Goal: Information Seeking & Learning: Learn about a topic

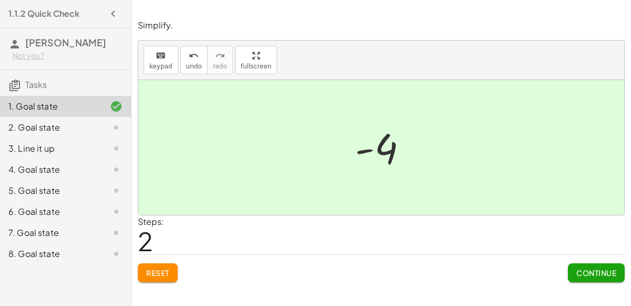
click at [596, 272] on span "Continue" at bounding box center [596, 272] width 40 height 9
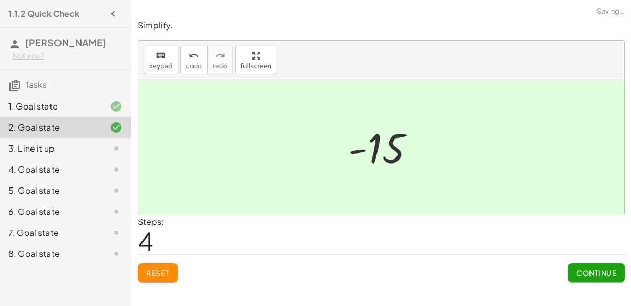
click at [587, 276] on span "Continue" at bounding box center [596, 272] width 40 height 9
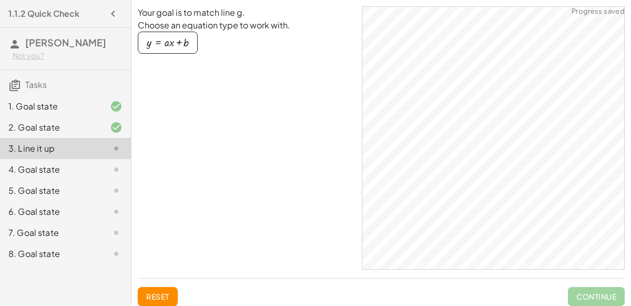
click at [110, 201] on div "4. Goal state" at bounding box center [65, 211] width 131 height 21
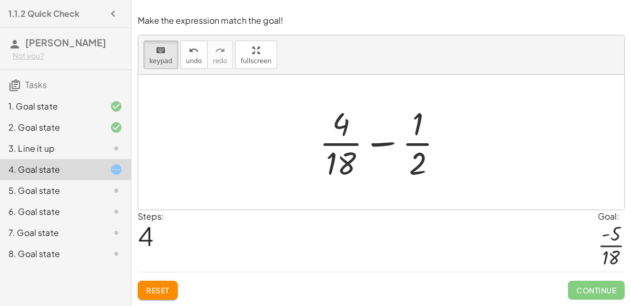
click at [160, 294] on span "Reset" at bounding box center [157, 289] width 23 height 9
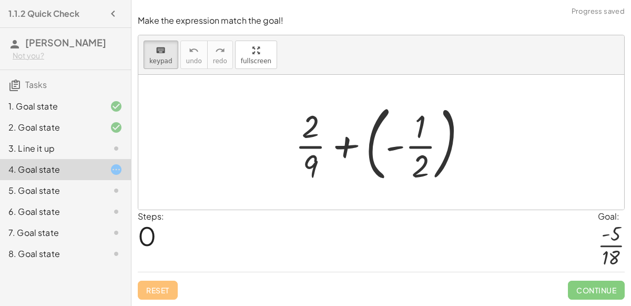
click at [355, 150] on div at bounding box center [385, 141] width 191 height 87
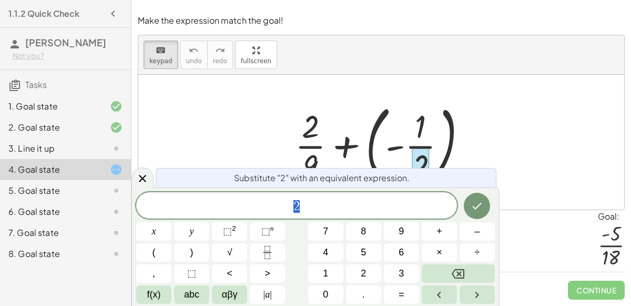
click at [478, 211] on icon "Done" at bounding box center [477, 205] width 13 height 13
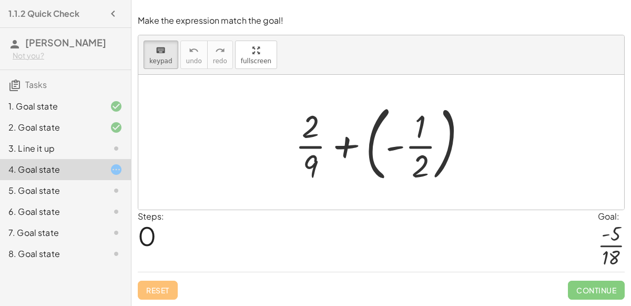
click at [392, 150] on div at bounding box center [385, 141] width 191 height 87
click at [368, 159] on div at bounding box center [385, 141] width 191 height 87
click at [374, 174] on div at bounding box center [385, 141] width 191 height 87
click at [442, 150] on div at bounding box center [385, 141] width 191 height 87
click at [448, 149] on div at bounding box center [385, 141] width 191 height 87
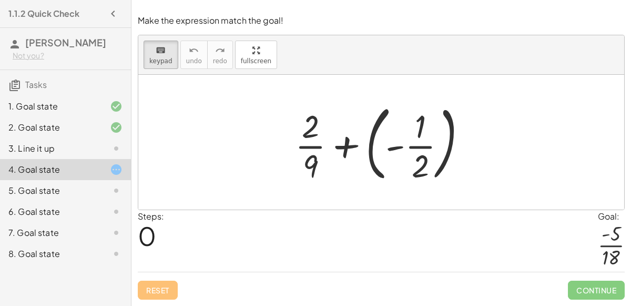
click at [370, 138] on div at bounding box center [385, 141] width 191 height 87
click at [358, 170] on div at bounding box center [385, 141] width 191 height 87
click at [345, 151] on div at bounding box center [385, 141] width 191 height 87
click at [350, 148] on div at bounding box center [385, 141] width 191 height 87
click at [373, 150] on div at bounding box center [385, 141] width 191 height 87
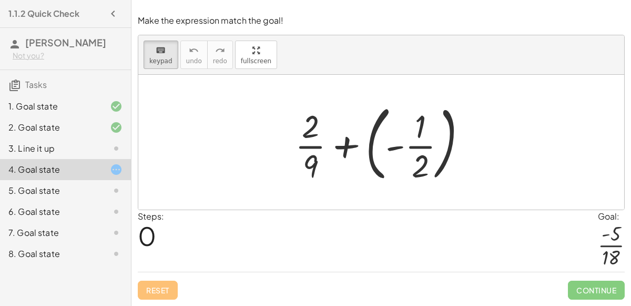
click at [375, 150] on div at bounding box center [385, 141] width 191 height 87
click at [371, 165] on div at bounding box center [385, 141] width 191 height 87
click at [426, 146] on div at bounding box center [385, 141] width 191 height 87
click at [402, 148] on div at bounding box center [385, 141] width 191 height 87
click at [158, 64] on span "keypad" at bounding box center [160, 60] width 23 height 7
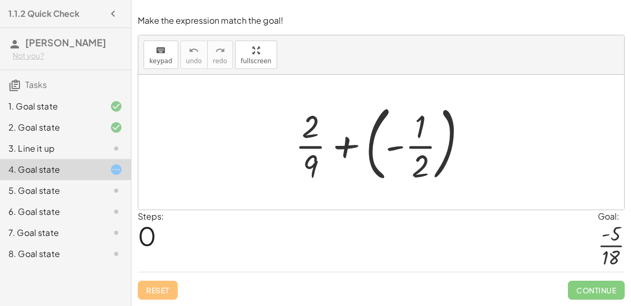
click at [373, 166] on div at bounding box center [385, 141] width 191 height 87
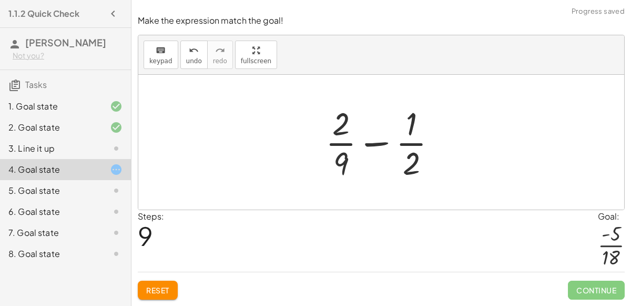
click at [159, 293] on span "Reset" at bounding box center [157, 289] width 23 height 9
click at [108, 187] on div at bounding box center [107, 190] width 29 height 13
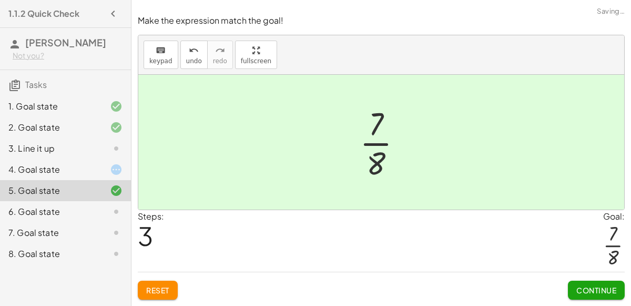
click at [584, 293] on span "Continue" at bounding box center [596, 289] width 40 height 9
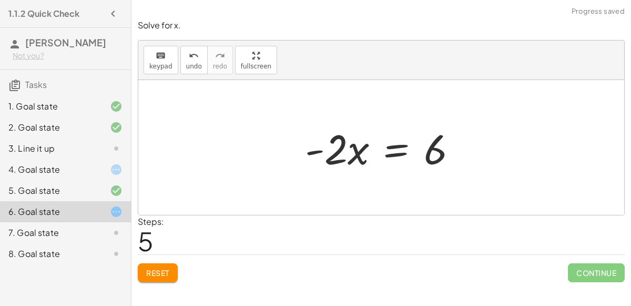
click at [587, 274] on span "Continue" at bounding box center [596, 272] width 57 height 19
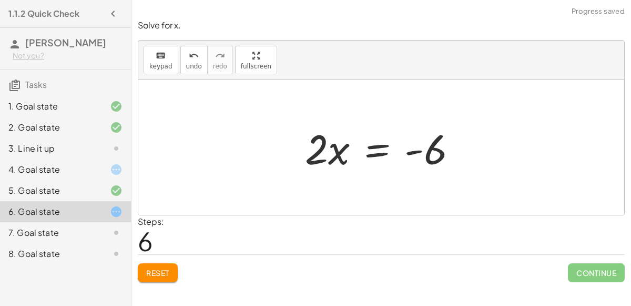
click at [0, 0] on div "Solve for x. keyboard keypad undo undo redo redo fullscreen − · 2 · x − 3 = 3 −…" at bounding box center [0, 0] width 0 height 0
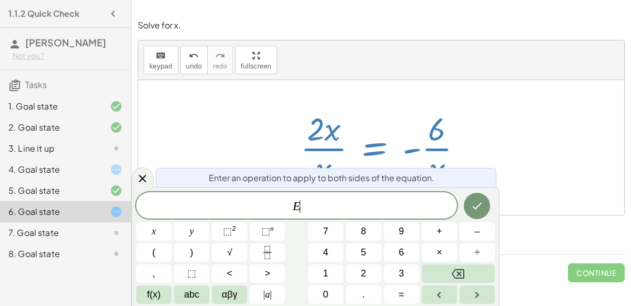
click at [475, 211] on icon "Done" at bounding box center [477, 205] width 13 height 13
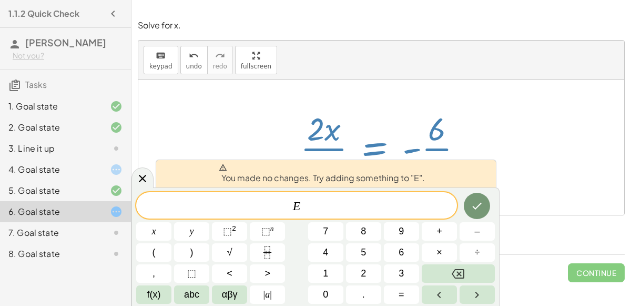
click at [453, 201] on span "E ​" at bounding box center [296, 206] width 321 height 15
click at [144, 180] on icon at bounding box center [142, 178] width 7 height 7
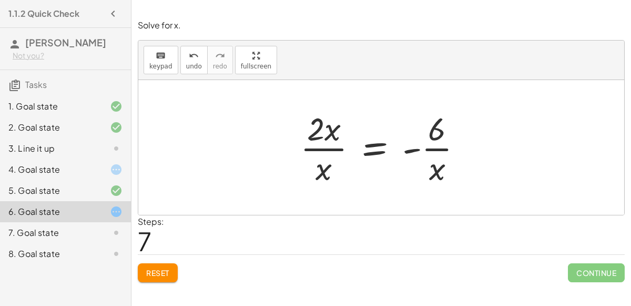
click at [158, 270] on span "Reset" at bounding box center [157, 272] width 23 height 9
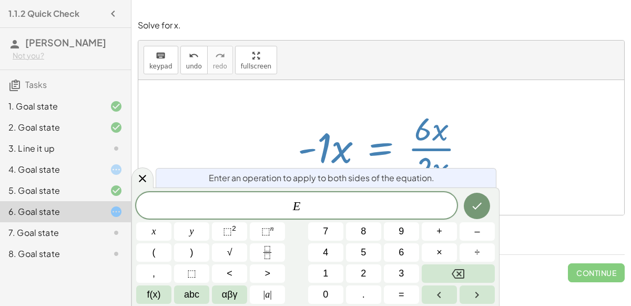
click at [285, 141] on div "− · 2 · x − 3 = 3 − · 2 · x − 3 + 3 = + 3 + 3 − · 2 · x − 3 + 3 = 6 − · 2 · x +…" at bounding box center [382, 147] width 200 height 86
click at [145, 176] on icon at bounding box center [142, 178] width 7 height 7
click at [242, 172] on span "Enter an operation to apply to both sides of the equation." at bounding box center [322, 177] width 226 height 13
click at [145, 194] on div "E" at bounding box center [296, 205] width 321 height 26
click at [147, 186] on div at bounding box center [142, 177] width 22 height 21
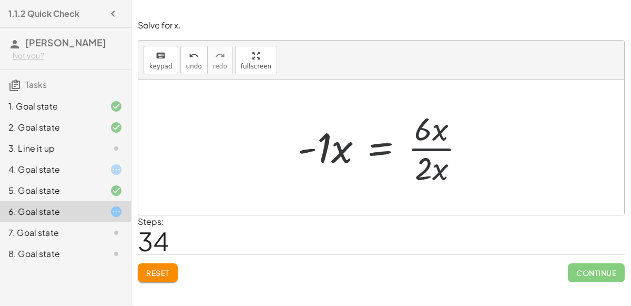
click at [115, 235] on icon at bounding box center [116, 232] width 13 height 13
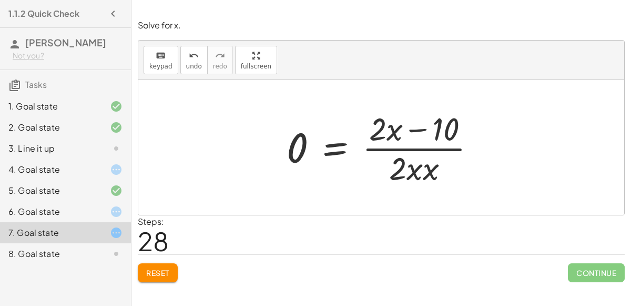
click at [82, 257] on div "8. Goal state" at bounding box center [50, 253] width 85 height 13
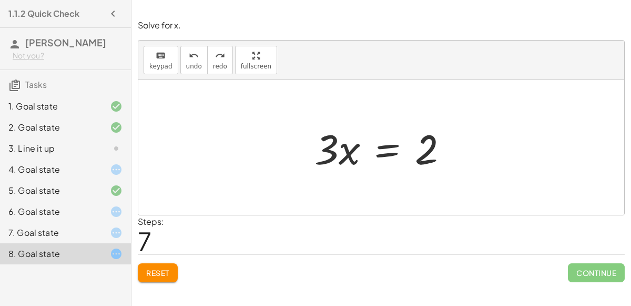
click at [95, 230] on div at bounding box center [107, 232] width 29 height 13
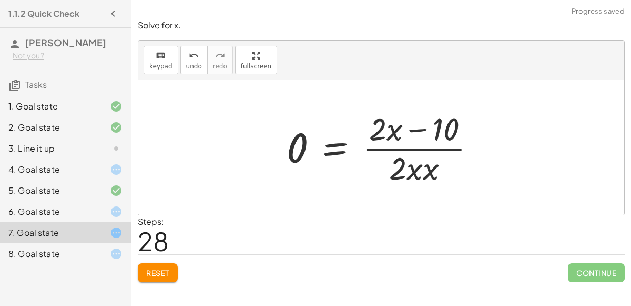
click at [99, 256] on div at bounding box center [107, 253] width 29 height 13
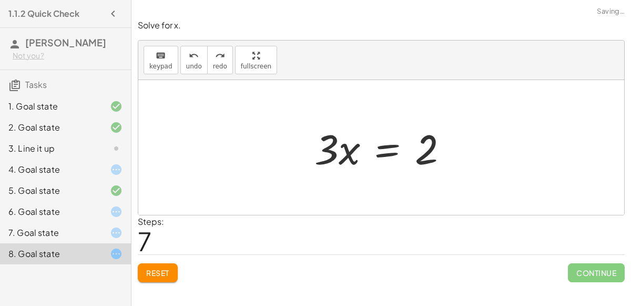
click at [116, 232] on icon at bounding box center [116, 232] width 13 height 13
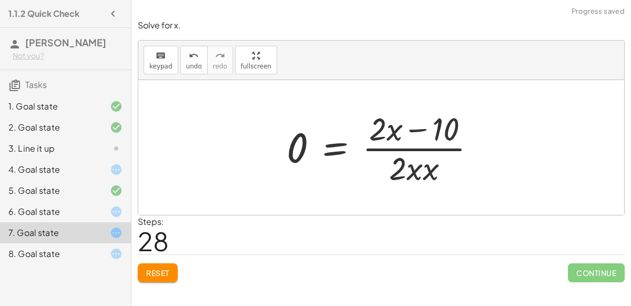
click at [99, 201] on div "4. Goal state" at bounding box center [65, 211] width 131 height 21
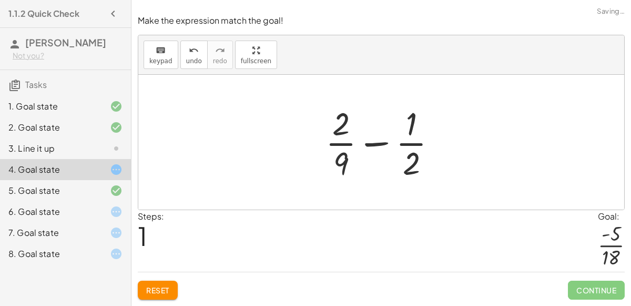
click at [88, 259] on div "8. Goal state" at bounding box center [50, 253] width 85 height 13
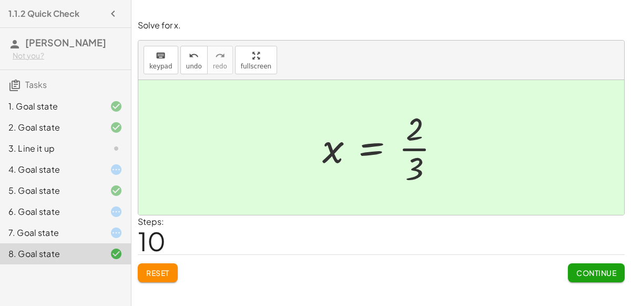
click at [571, 274] on button "Continue" at bounding box center [596, 272] width 57 height 19
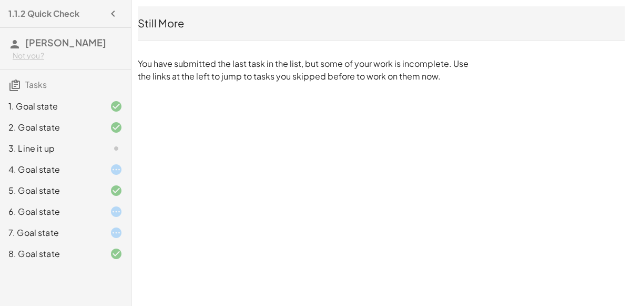
click at [100, 233] on div at bounding box center [107, 232] width 29 height 13
click at [103, 232] on div at bounding box center [107, 232] width 29 height 13
click at [110, 229] on icon at bounding box center [116, 232] width 13 height 13
click at [108, 214] on div at bounding box center [107, 211] width 29 height 13
click at [100, 246] on div "8. Goal state" at bounding box center [65, 253] width 131 height 21
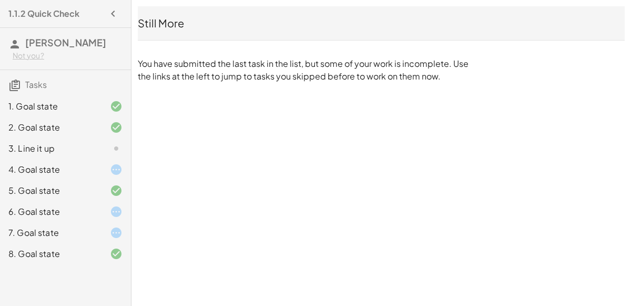
click at [92, 247] on div "8. Goal state" at bounding box center [50, 253] width 85 height 13
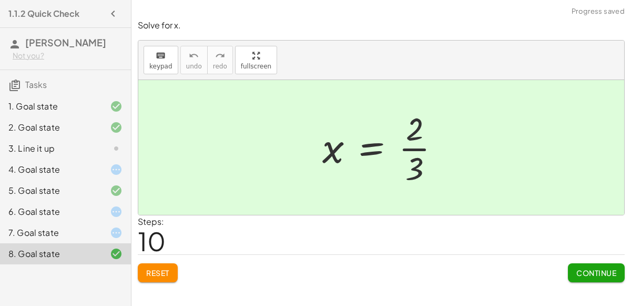
click at [591, 277] on button "Continue" at bounding box center [596, 272] width 57 height 19
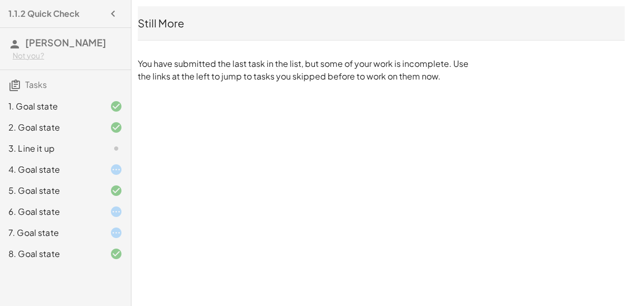
click at [107, 171] on div at bounding box center [107, 169] width 29 height 13
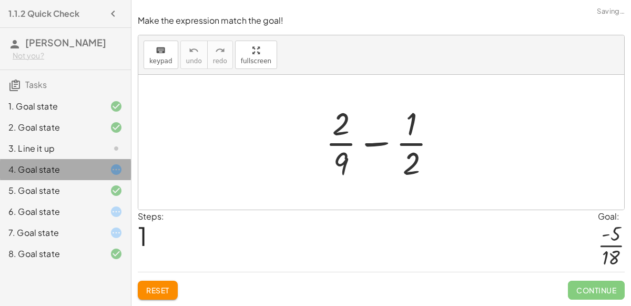
click at [96, 165] on div at bounding box center [107, 169] width 29 height 13
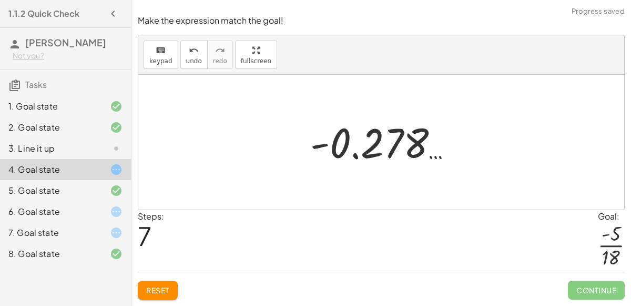
click at [163, 287] on span "Reset" at bounding box center [157, 289] width 23 height 9
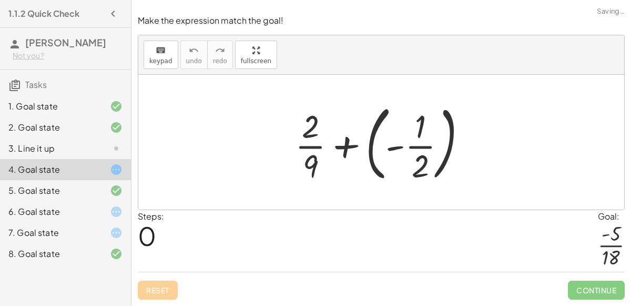
click at [169, 286] on div "Reset Continue" at bounding box center [381, 285] width 487 height 28
click at [168, 288] on div "Reset Continue" at bounding box center [381, 285] width 487 height 28
click at [166, 290] on div "Reset Continue" at bounding box center [381, 285] width 487 height 28
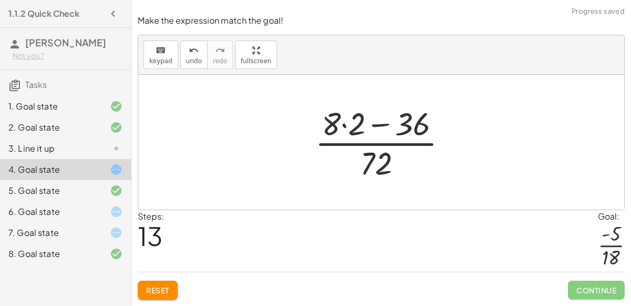
click at [166, 287] on span "Reset" at bounding box center [157, 289] width 23 height 9
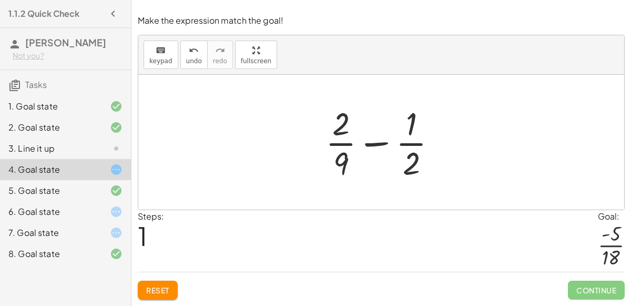
click at [161, 291] on span "Reset" at bounding box center [157, 289] width 23 height 9
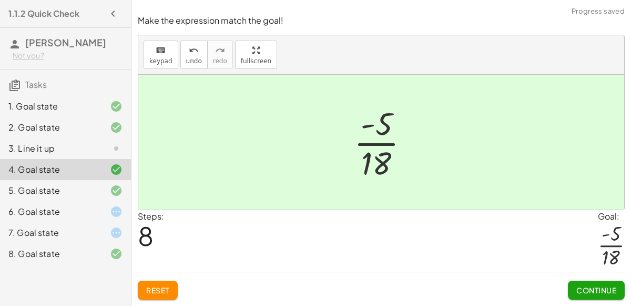
click at [98, 243] on div "6. Goal state" at bounding box center [65, 253] width 131 height 21
click at [100, 243] on div "6. Goal state" at bounding box center [65, 253] width 131 height 21
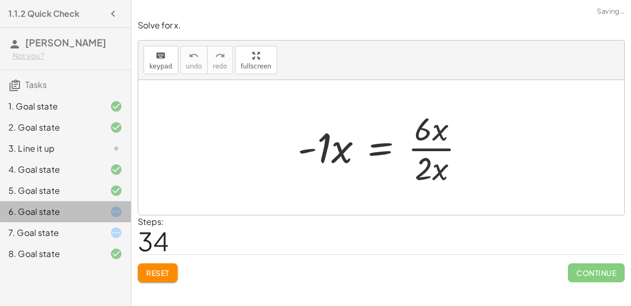
click at [98, 215] on div at bounding box center [107, 211] width 29 height 13
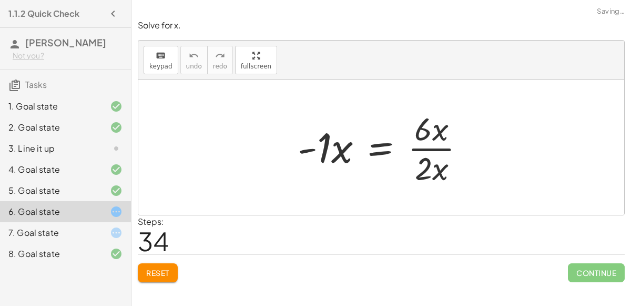
click at [100, 209] on div at bounding box center [107, 211] width 29 height 13
click at [106, 211] on div at bounding box center [107, 211] width 29 height 13
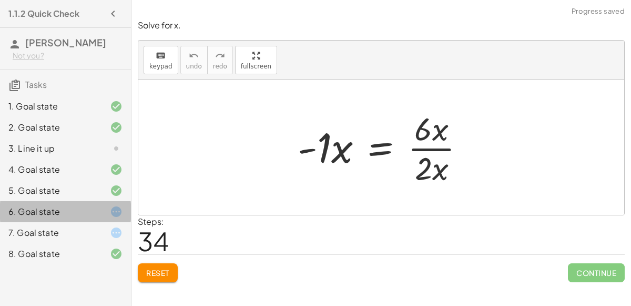
click at [105, 215] on div at bounding box center [107, 211] width 29 height 13
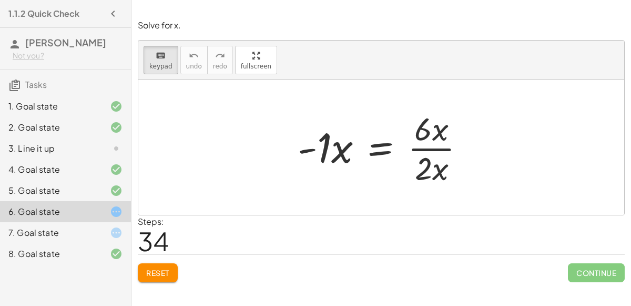
click at [314, 144] on div at bounding box center [385, 147] width 187 height 81
click at [313, 158] on div at bounding box center [385, 147] width 187 height 81
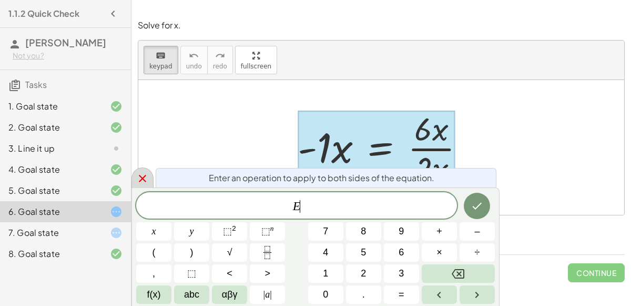
click at [142, 178] on icon at bounding box center [142, 178] width 7 height 7
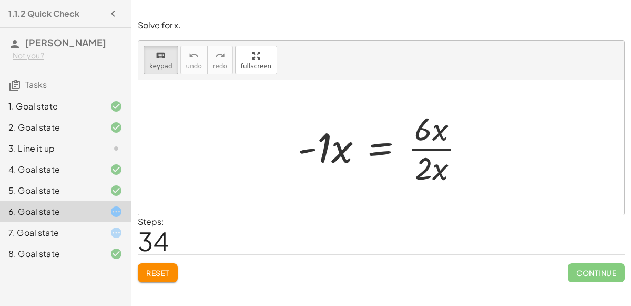
click at [153, 274] on span "Reset" at bounding box center [157, 272] width 23 height 9
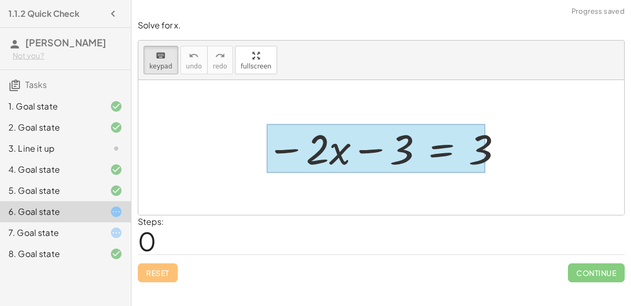
click at [428, 157] on div at bounding box center [376, 148] width 219 height 49
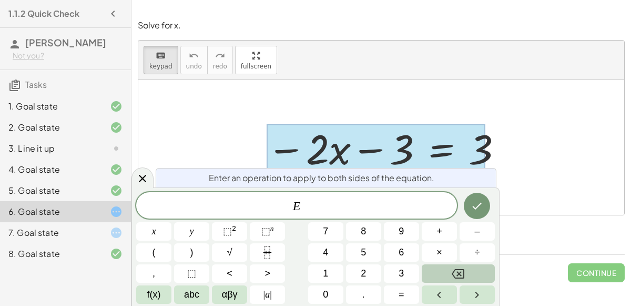
click at [464, 277] on icon "Backspace" at bounding box center [458, 273] width 13 height 9
click at [136, 182] on icon at bounding box center [142, 178] width 13 height 13
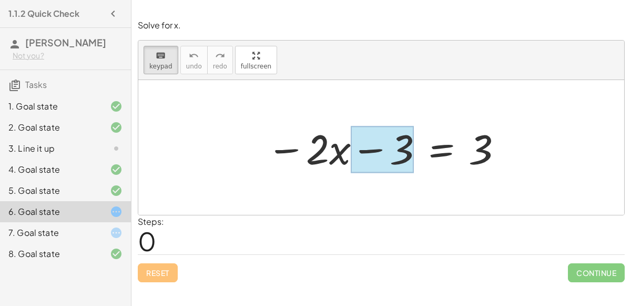
click at [368, 139] on div at bounding box center [382, 149] width 63 height 47
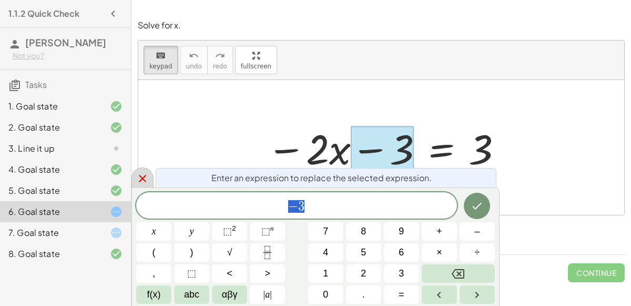
click at [145, 170] on div at bounding box center [142, 177] width 22 height 21
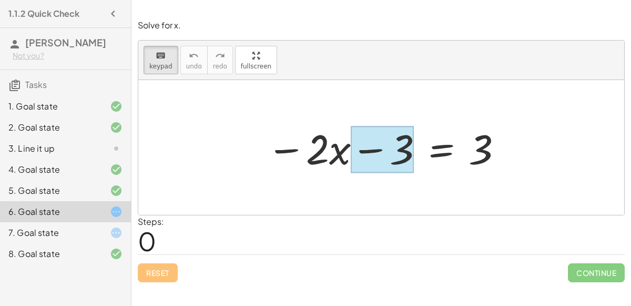
click at [367, 145] on div at bounding box center [382, 149] width 63 height 47
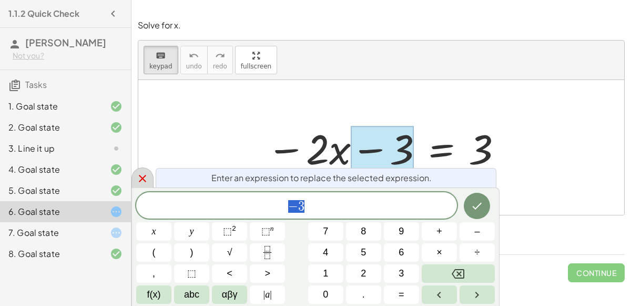
click at [140, 180] on icon at bounding box center [142, 178] width 7 height 7
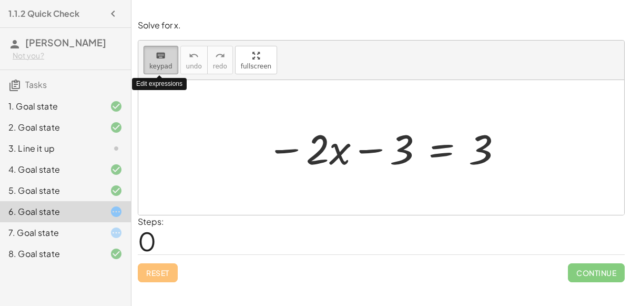
click at [169, 65] on button "keyboard keypad" at bounding box center [161, 60] width 35 height 28
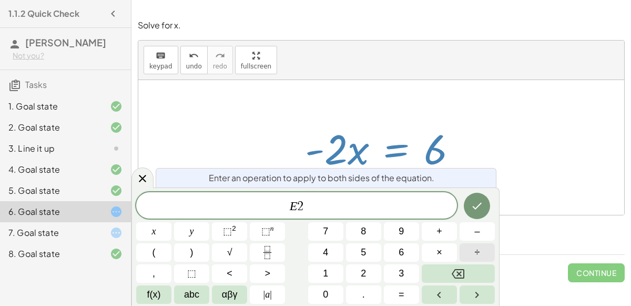
click at [478, 244] on button "÷" at bounding box center [477, 252] width 35 height 18
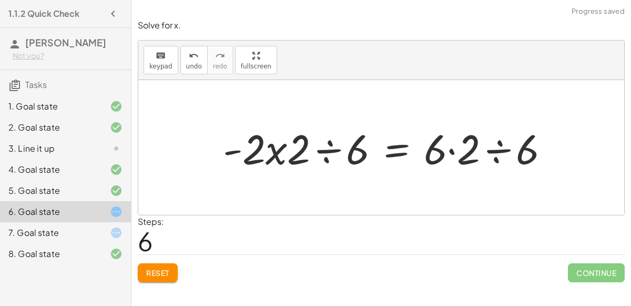
click at [275, 145] on div at bounding box center [391, 147] width 346 height 54
click at [331, 145] on div at bounding box center [391, 147] width 346 height 54
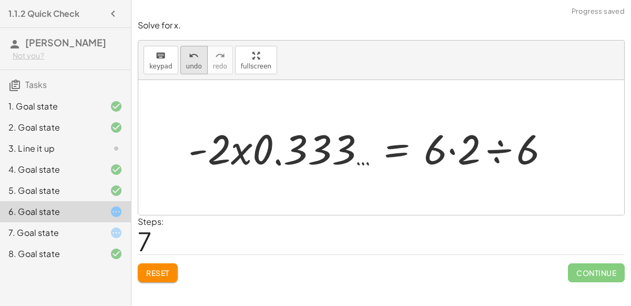
click at [186, 64] on span "undo" at bounding box center [194, 66] width 16 height 7
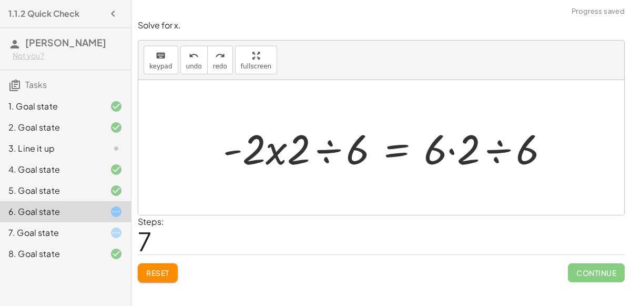
click at [453, 147] on div at bounding box center [391, 147] width 346 height 54
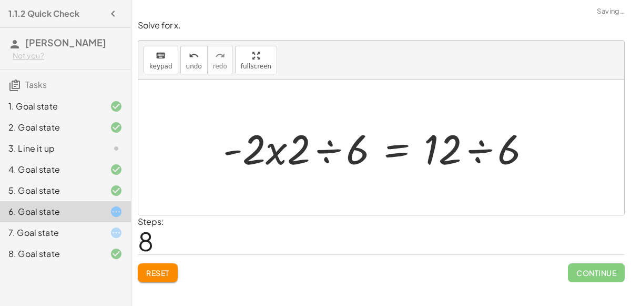
click at [472, 147] on div at bounding box center [381, 147] width 327 height 54
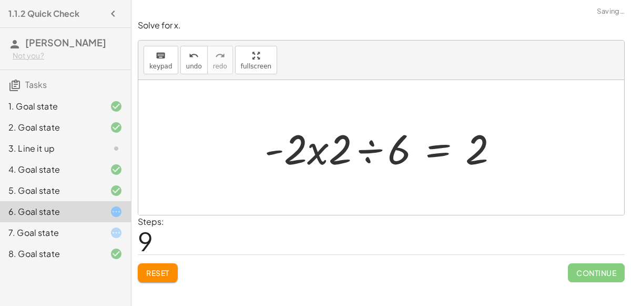
click at [373, 146] on div at bounding box center [385, 147] width 253 height 54
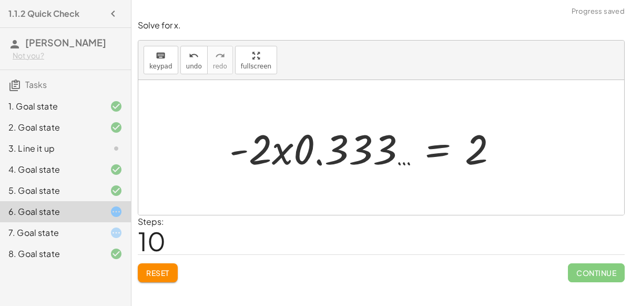
click at [285, 155] on div at bounding box center [368, 147] width 288 height 54
click at [354, 148] on div at bounding box center [368, 147] width 288 height 54
click at [189, 52] on icon "undo" at bounding box center [194, 55] width 10 height 13
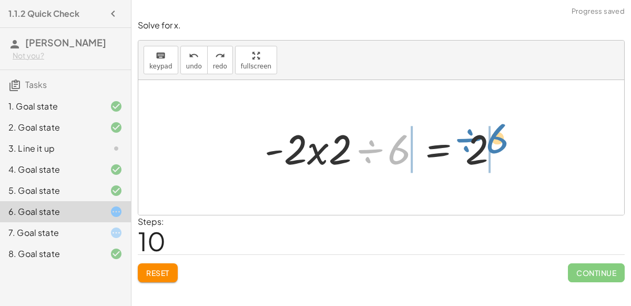
drag, startPoint x: 383, startPoint y: 156, endPoint x: 482, endPoint y: 145, distance: 100.0
click at [482, 145] on div at bounding box center [385, 147] width 253 height 54
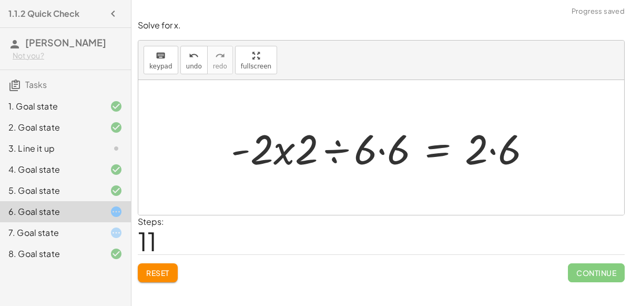
click at [380, 149] on div at bounding box center [386, 147] width 320 height 54
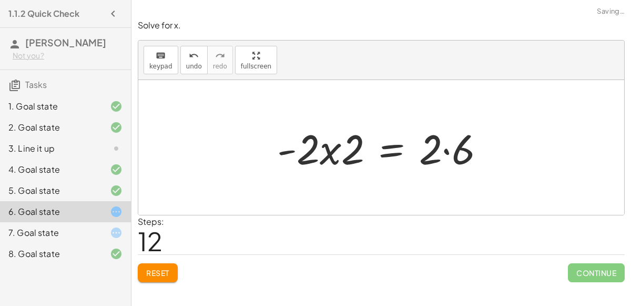
click at [338, 148] on div at bounding box center [385, 147] width 227 height 54
click at [445, 145] on div at bounding box center [385, 147] width 227 height 54
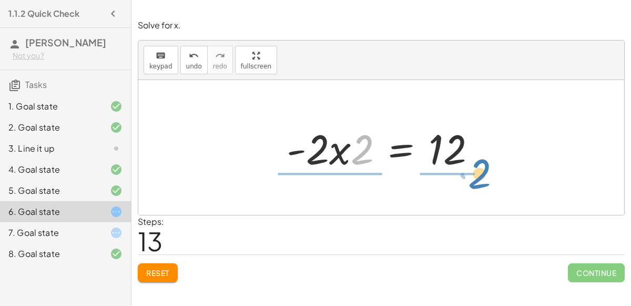
drag, startPoint x: 354, startPoint y: 144, endPoint x: 465, endPoint y: 177, distance: 115.3
click at [465, 177] on div "− · 2 · x − 3 = 3 − 3 − · 2 · x − 3 = + 3 − 3 − 3 − · 2 · x − 3 = 0 − · 2 · x −…" at bounding box center [381, 147] width 486 height 135
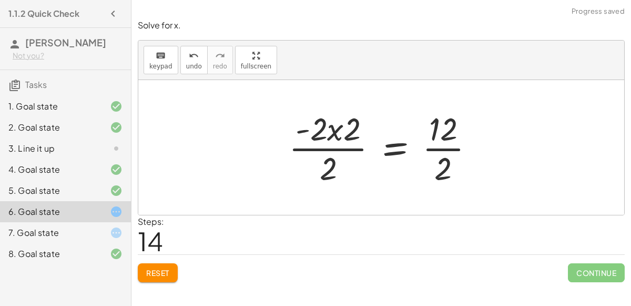
click at [337, 128] on div at bounding box center [385, 147] width 205 height 81
click at [435, 145] on div at bounding box center [385, 147] width 205 height 81
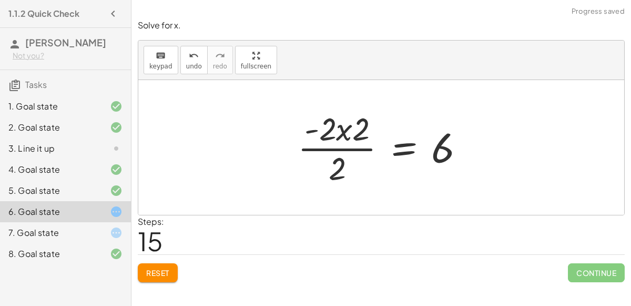
click at [349, 147] on div at bounding box center [385, 147] width 186 height 81
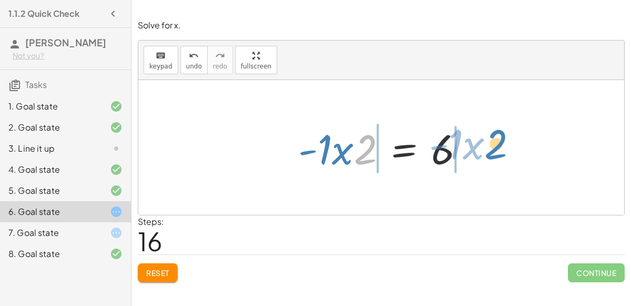
drag, startPoint x: 366, startPoint y: 149, endPoint x: 497, endPoint y: 144, distance: 131.1
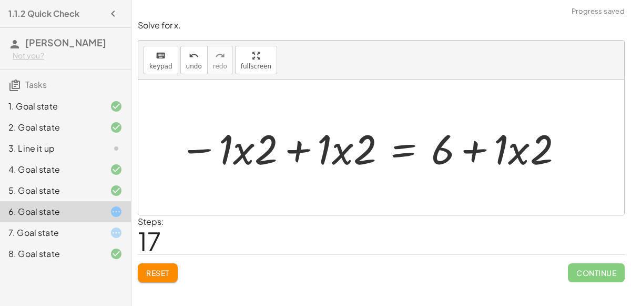
click at [291, 146] on div at bounding box center [371, 147] width 395 height 54
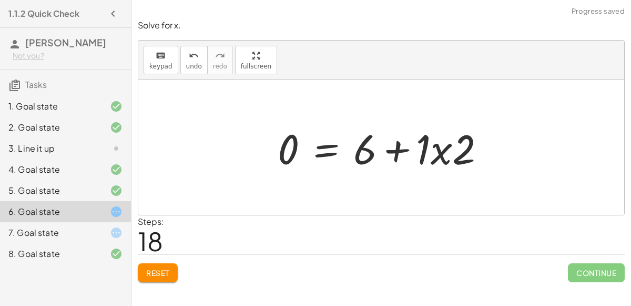
click at [398, 144] on div at bounding box center [385, 147] width 227 height 54
click at [431, 146] on div at bounding box center [385, 147] width 227 height 54
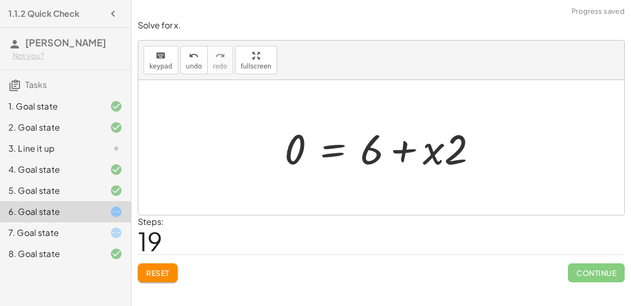
click at [406, 151] on div at bounding box center [385, 147] width 212 height 54
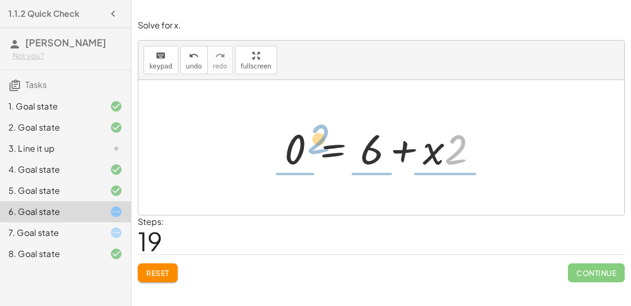
drag, startPoint x: 454, startPoint y: 152, endPoint x: 317, endPoint y: 141, distance: 137.7
click at [317, 141] on div at bounding box center [385, 147] width 212 height 54
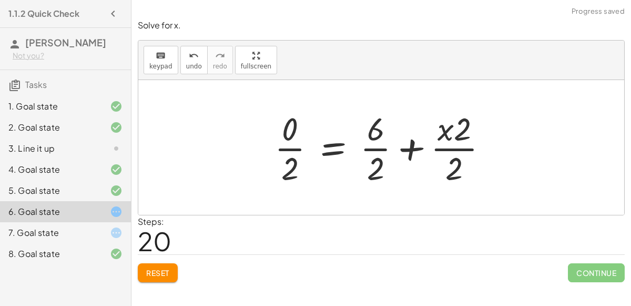
click at [292, 145] on div at bounding box center [385, 147] width 232 height 81
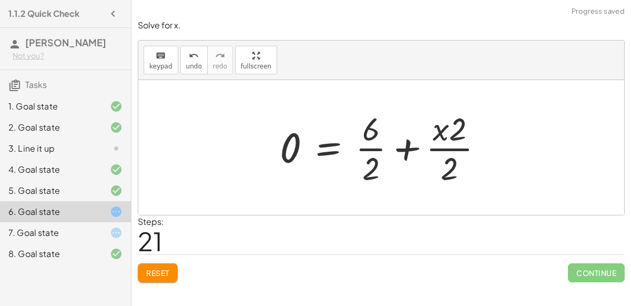
click at [378, 141] on div at bounding box center [386, 147] width 222 height 81
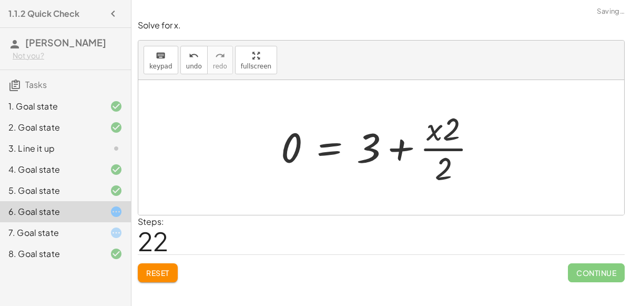
click at [426, 139] on div at bounding box center [383, 147] width 215 height 81
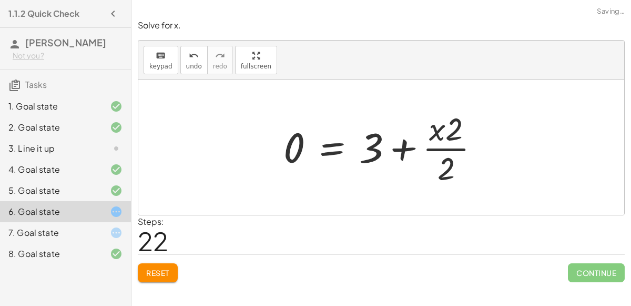
click at [432, 143] on div at bounding box center [385, 147] width 215 height 81
click at [396, 143] on div at bounding box center [385, 147] width 215 height 81
drag, startPoint x: 442, startPoint y: 124, endPoint x: 359, endPoint y: 133, distance: 83.0
click at [359, 133] on div at bounding box center [385, 147] width 215 height 81
drag, startPoint x: 458, startPoint y: 127, endPoint x: 426, endPoint y: 141, distance: 34.6
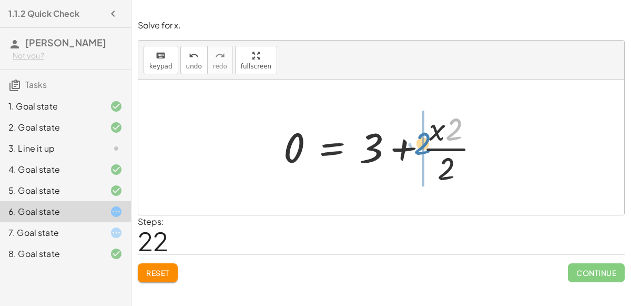
click at [426, 141] on div at bounding box center [385, 147] width 215 height 81
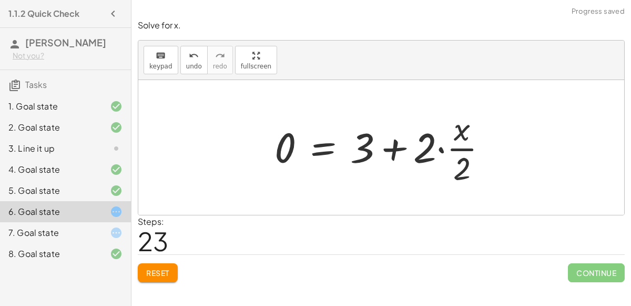
click at [465, 144] on div at bounding box center [385, 147] width 232 height 81
click at [441, 144] on div at bounding box center [385, 147] width 232 height 81
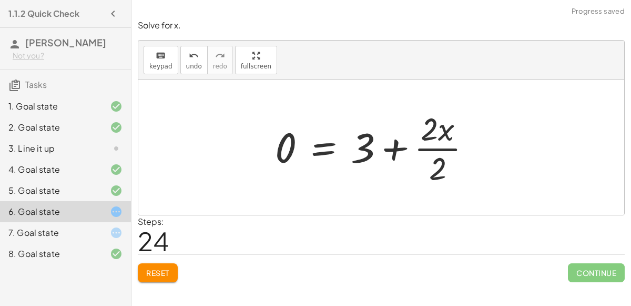
click at [389, 146] on div at bounding box center [377, 147] width 215 height 81
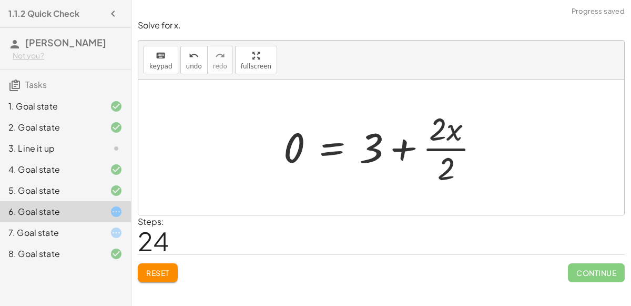
click at [389, 146] on div at bounding box center [385, 147] width 215 height 81
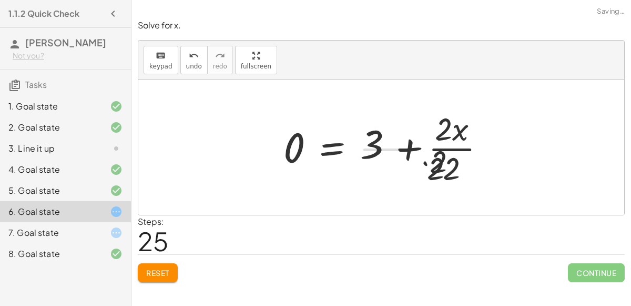
click at [389, 146] on div at bounding box center [402, 147] width 248 height 81
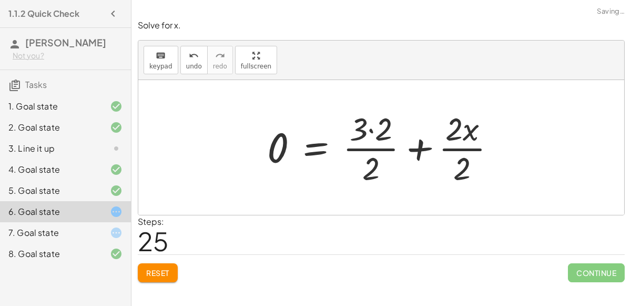
click at [371, 132] on div at bounding box center [386, 147] width 248 height 81
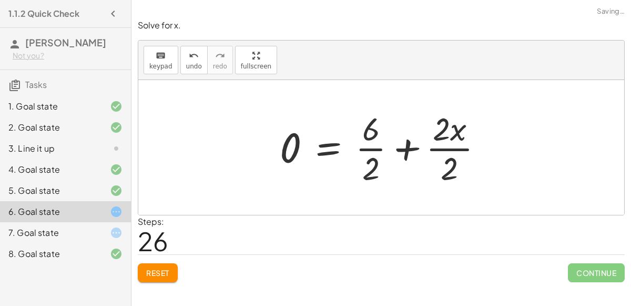
click at [361, 148] on div at bounding box center [386, 147] width 222 height 81
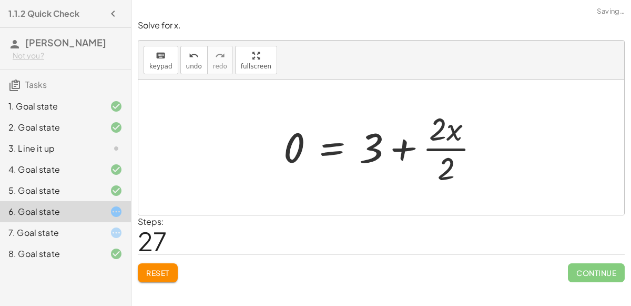
click at [449, 149] on div at bounding box center [385, 147] width 215 height 81
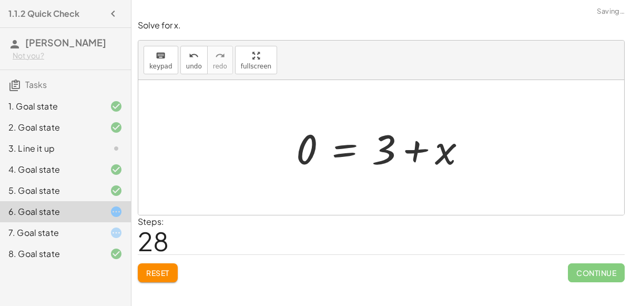
click at [419, 149] on div at bounding box center [385, 147] width 189 height 54
drag, startPoint x: 448, startPoint y: 149, endPoint x: 404, endPoint y: 145, distance: 43.3
click at [404, 145] on div at bounding box center [385, 147] width 189 height 54
drag, startPoint x: 457, startPoint y: 145, endPoint x: 404, endPoint y: 146, distance: 53.1
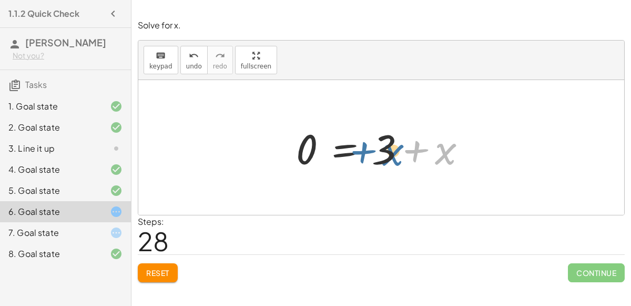
click at [404, 146] on div at bounding box center [385, 147] width 189 height 54
click at [393, 138] on div at bounding box center [385, 147] width 189 height 54
click at [422, 147] on div at bounding box center [385, 147] width 189 height 54
click at [310, 148] on div at bounding box center [385, 147] width 189 height 54
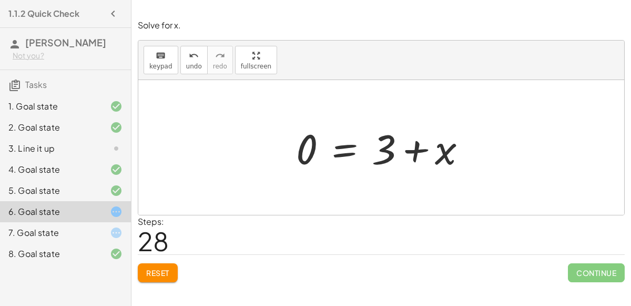
click at [310, 148] on div at bounding box center [385, 147] width 189 height 54
drag, startPoint x: 310, startPoint y: 148, endPoint x: 412, endPoint y: 140, distance: 101.8
click at [412, 140] on div at bounding box center [385, 147] width 189 height 54
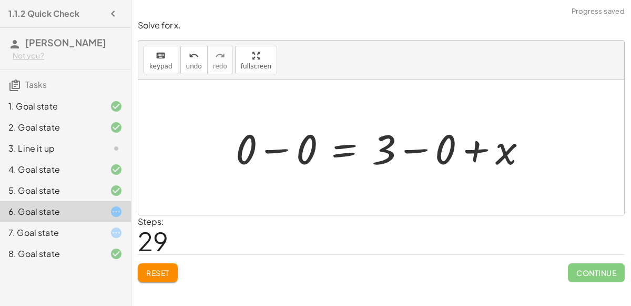
click at [409, 148] on div at bounding box center [385, 147] width 310 height 54
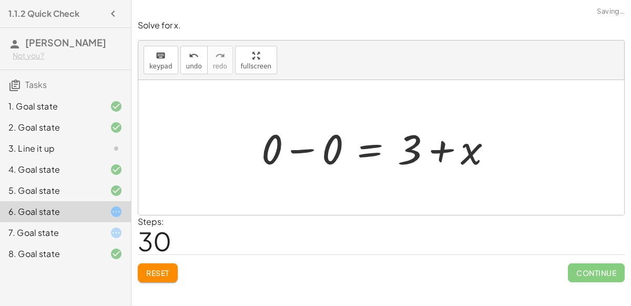
click at [412, 148] on div at bounding box center [381, 147] width 250 height 54
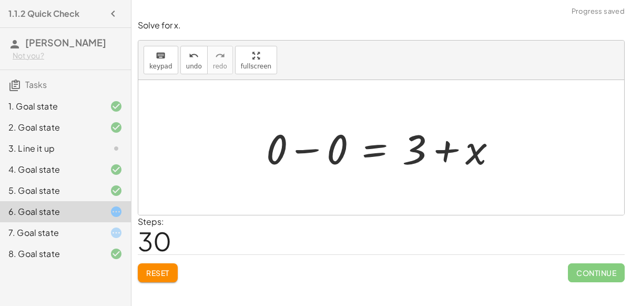
click at [309, 148] on div at bounding box center [386, 147] width 250 height 54
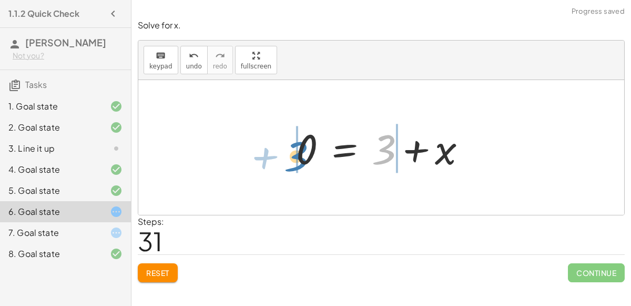
drag, startPoint x: 381, startPoint y: 145, endPoint x: 293, endPoint y: 152, distance: 88.1
click at [293, 152] on div at bounding box center [385, 147] width 189 height 54
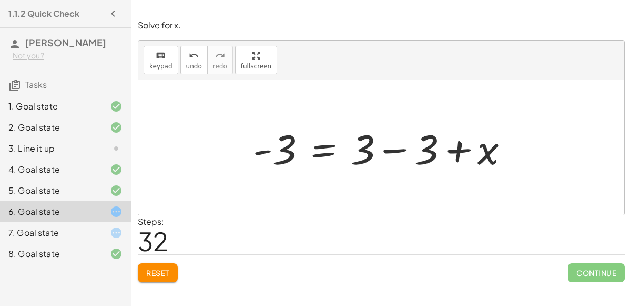
click at [392, 144] on div at bounding box center [385, 147] width 275 height 54
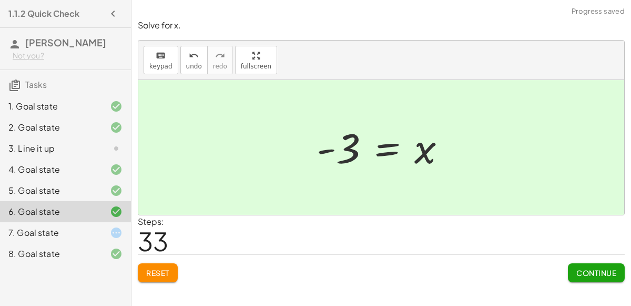
click at [90, 228] on div "7. Goal state" at bounding box center [50, 232] width 85 height 13
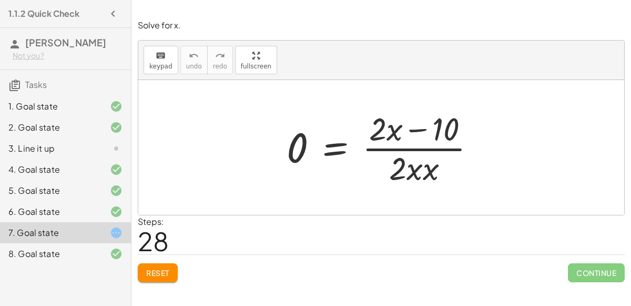
click at [144, 269] on button "Reset" at bounding box center [158, 272] width 40 height 19
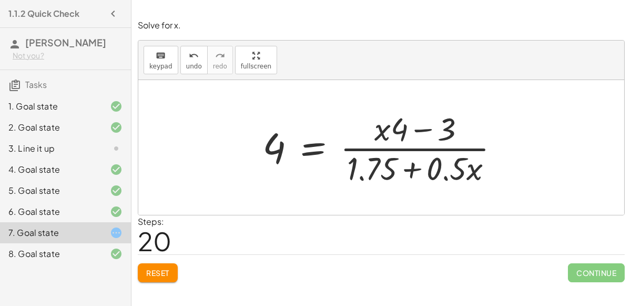
click at [153, 272] on span "Reset" at bounding box center [157, 272] width 23 height 9
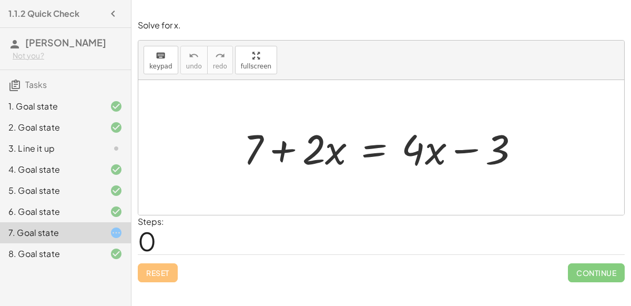
click at [272, 146] on div at bounding box center [385, 147] width 295 height 54
click at [453, 148] on div at bounding box center [385, 147] width 295 height 54
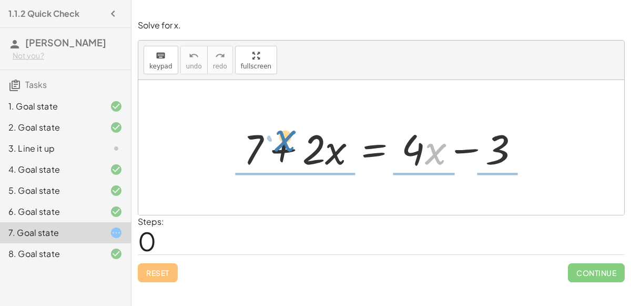
drag, startPoint x: 434, startPoint y: 150, endPoint x: 283, endPoint y: 137, distance: 151.0
click at [283, 137] on div at bounding box center [385, 147] width 295 height 54
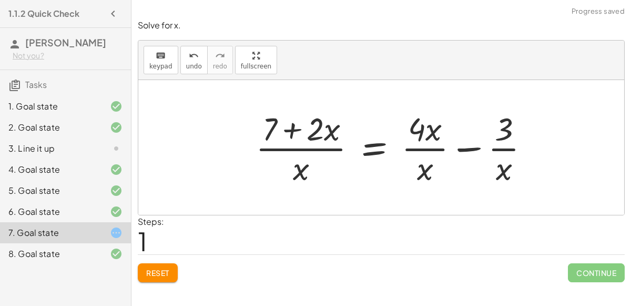
click at [294, 145] on div at bounding box center [396, 147] width 293 height 81
click at [307, 129] on div at bounding box center [396, 147] width 293 height 81
click at [297, 129] on div at bounding box center [396, 147] width 293 height 81
click at [444, 141] on div at bounding box center [396, 147] width 293 height 81
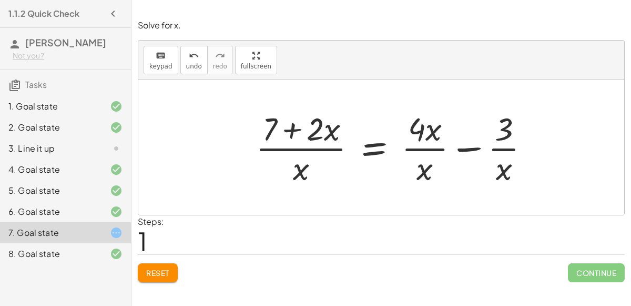
click at [444, 141] on div at bounding box center [396, 147] width 293 height 81
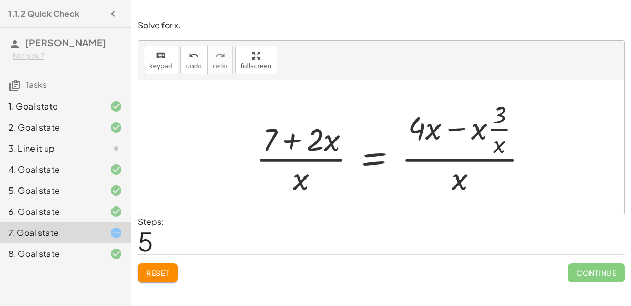
click at [153, 275] on span "Reset" at bounding box center [157, 272] width 23 height 9
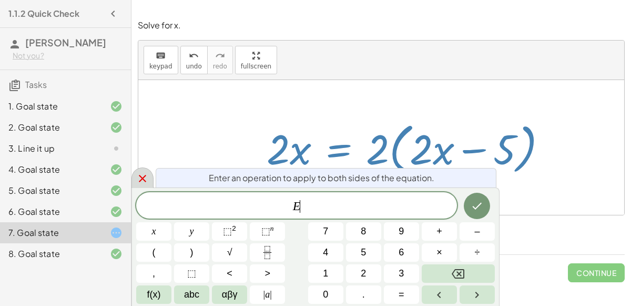
click at [142, 178] on icon at bounding box center [142, 178] width 7 height 7
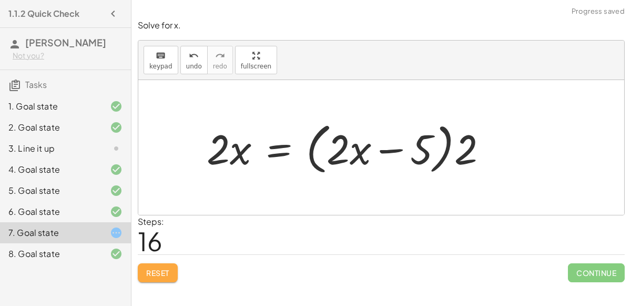
click at [160, 278] on button "Reset" at bounding box center [158, 272] width 40 height 19
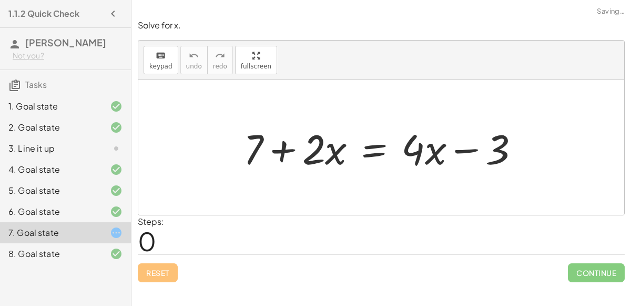
click at [166, 275] on div "Reset Continue" at bounding box center [381, 268] width 487 height 28
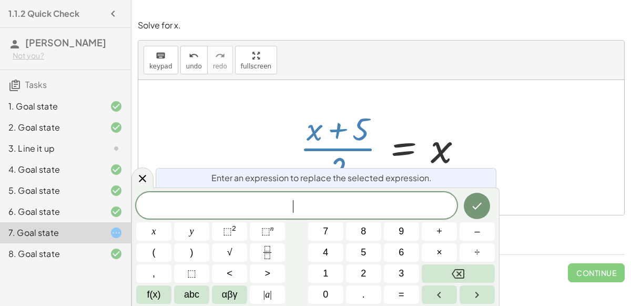
click at [471, 208] on button "Done" at bounding box center [477, 205] width 26 height 26
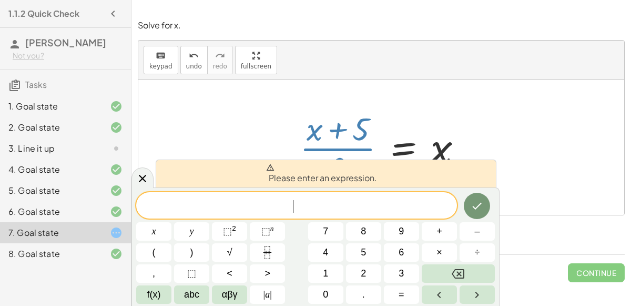
click at [478, 210] on icon "Done" at bounding box center [477, 205] width 13 height 13
click at [146, 182] on icon at bounding box center [142, 178] width 13 height 13
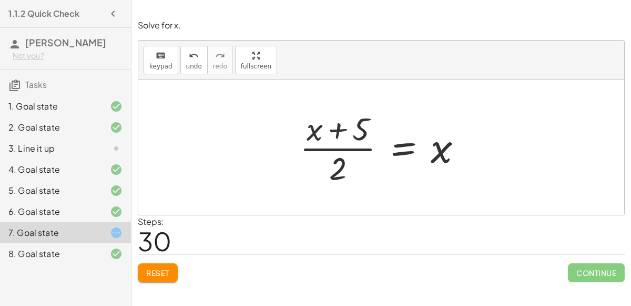
click at [153, 272] on span "Reset" at bounding box center [157, 272] width 23 height 9
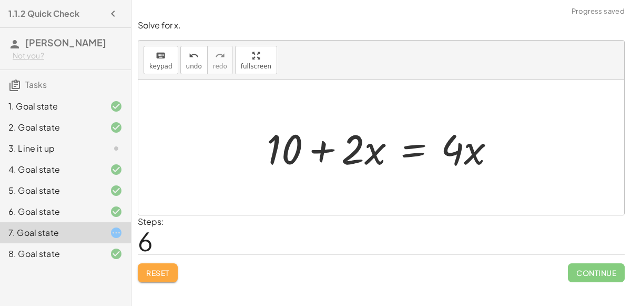
click at [162, 273] on span "Reset" at bounding box center [157, 272] width 23 height 9
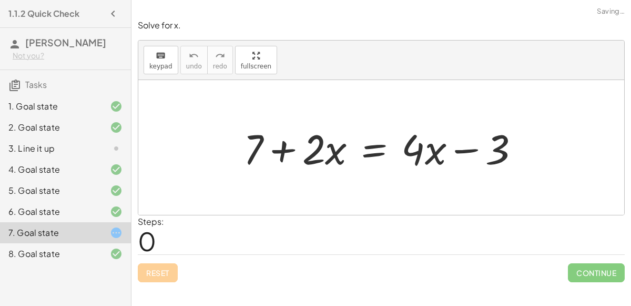
click at [162, 274] on div "Reset Continue" at bounding box center [381, 268] width 487 height 28
click at [166, 271] on div "Reset Continue" at bounding box center [381, 268] width 487 height 28
